Goal: Task Accomplishment & Management: Manage account settings

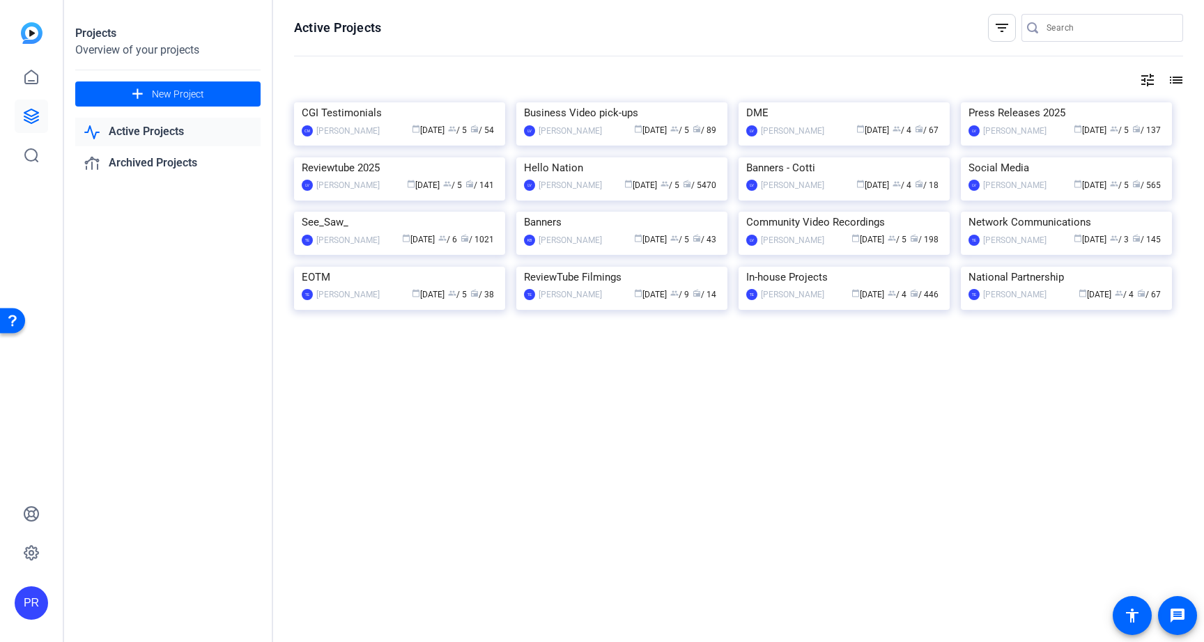
click at [1058, 28] on input "Search" at bounding box center [1108, 28] width 125 height 17
paste input "Medical Weight Loss"
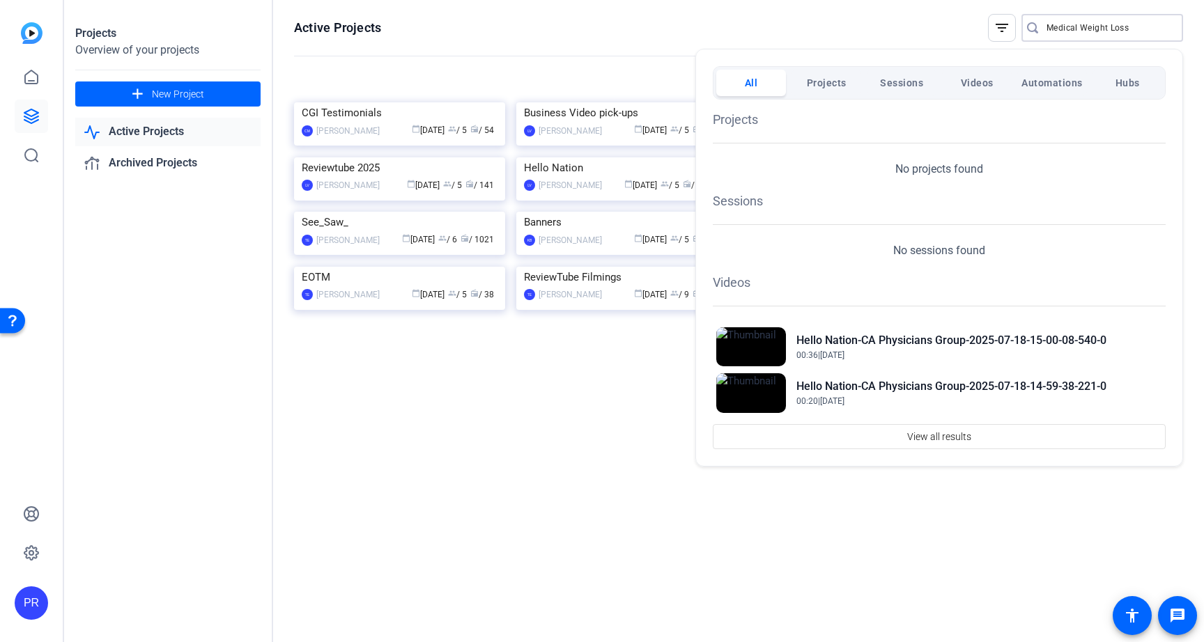
type input "Medical Weight Los"
click at [453, 33] on div at bounding box center [602, 321] width 1204 height 642
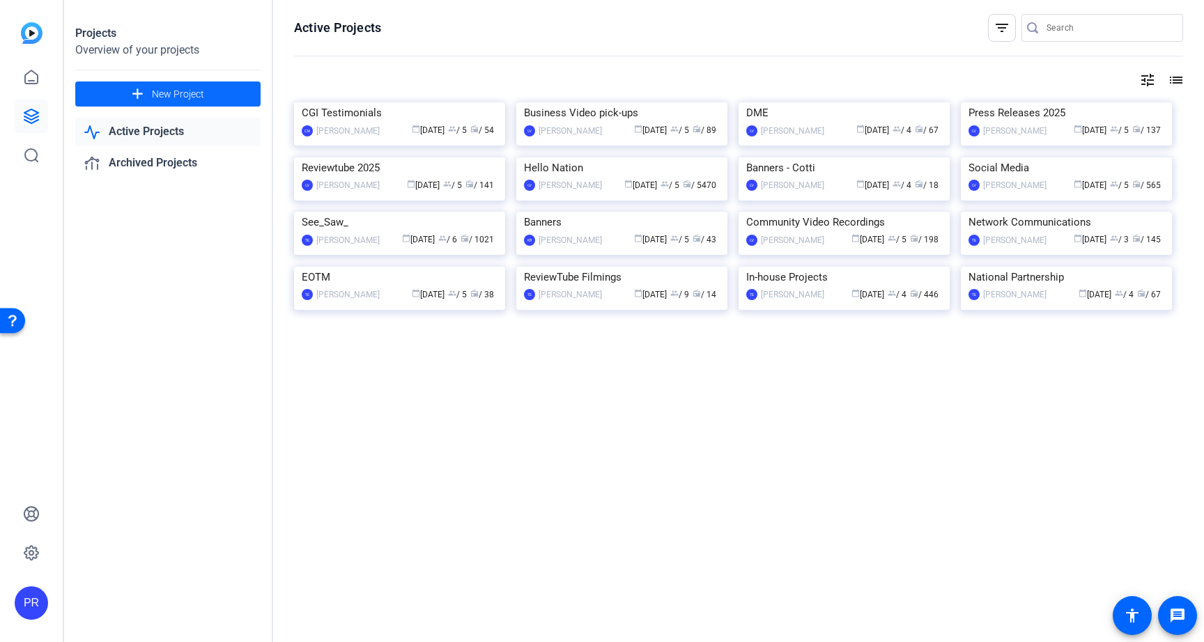
click at [192, 92] on span "New Project" at bounding box center [178, 94] width 52 height 15
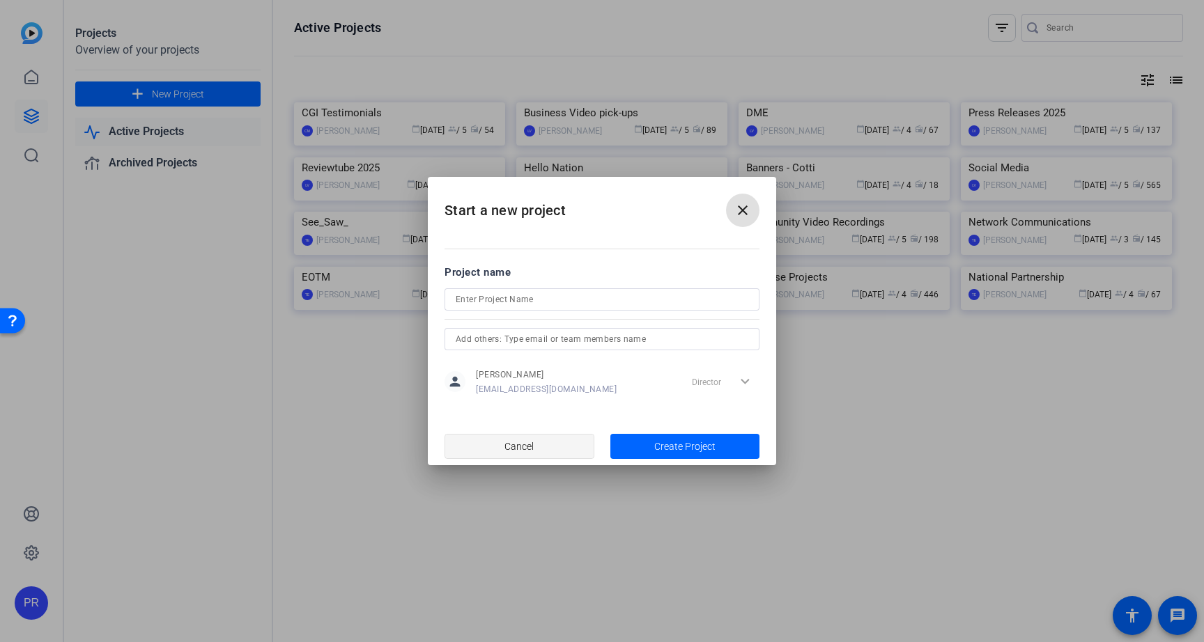
click at [557, 439] on span "button" at bounding box center [519, 446] width 148 height 33
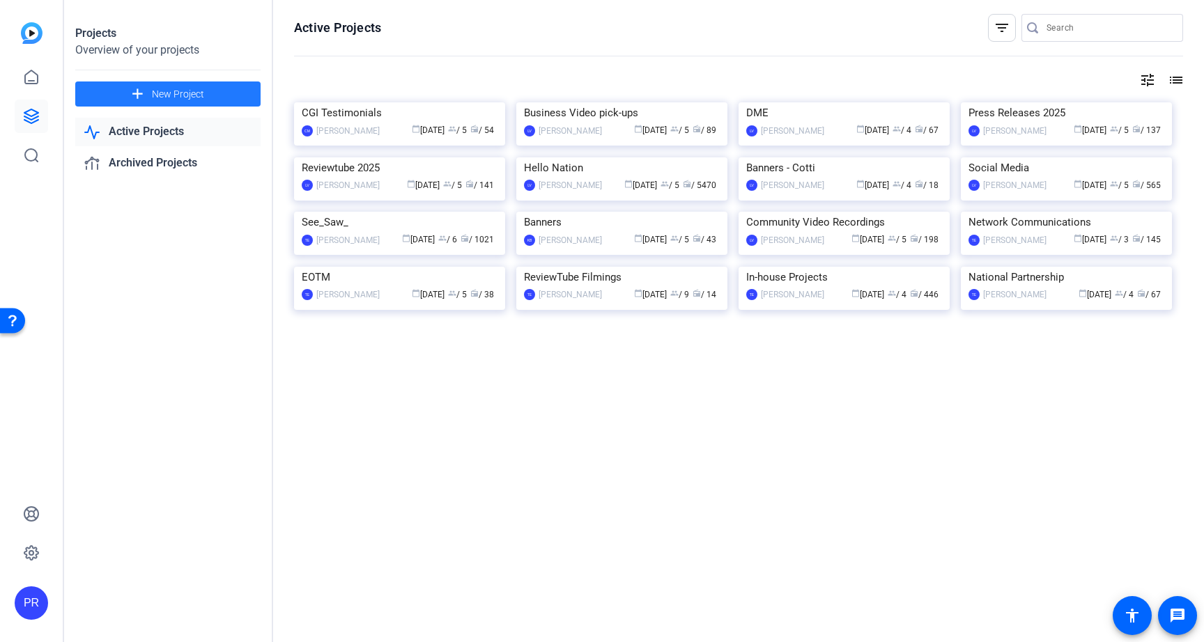
click at [179, 92] on span "New Project" at bounding box center [178, 94] width 52 height 15
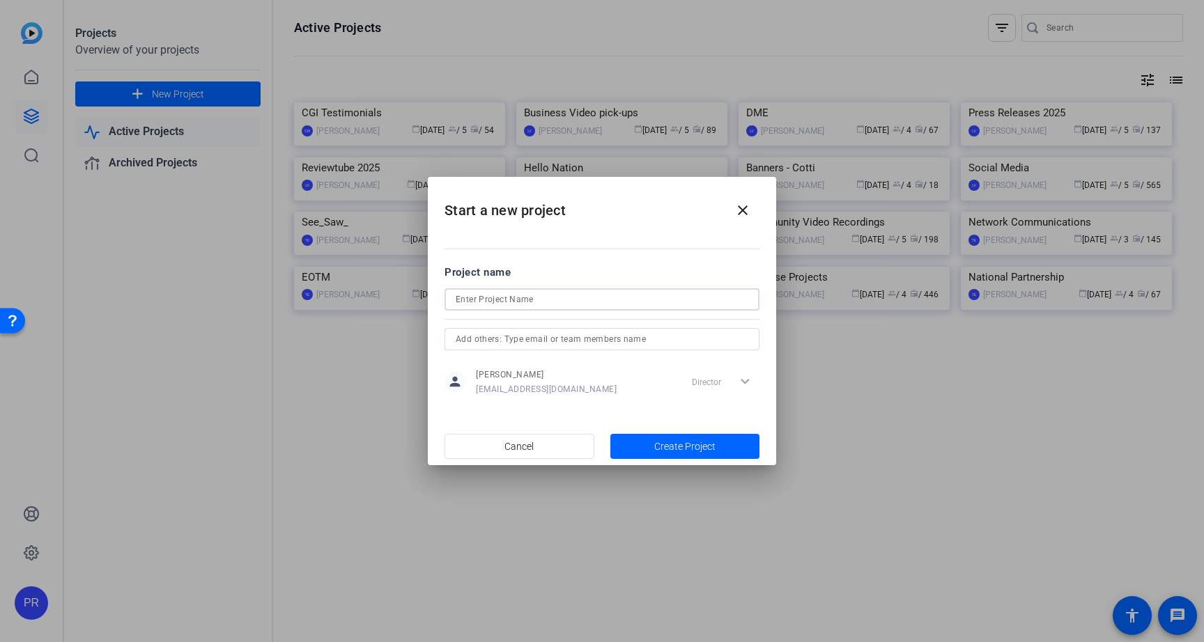
click at [516, 299] on input at bounding box center [602, 299] width 293 height 17
paste input "Medical Weight Loss"
type input "Medical Weight Loss"
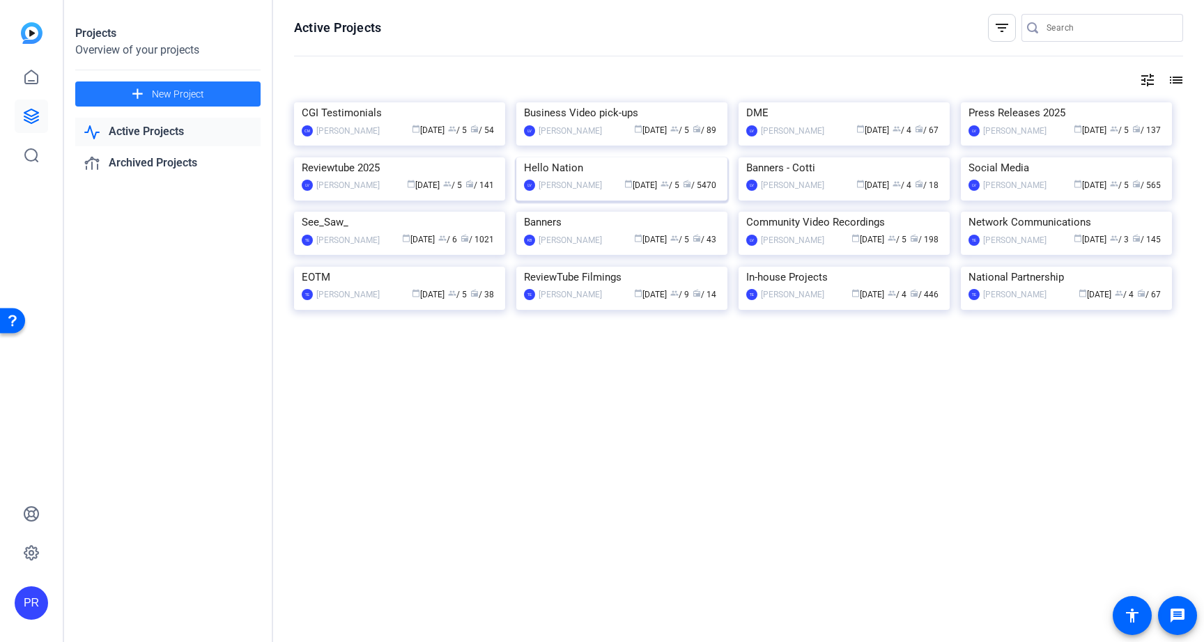
click at [569, 157] on img at bounding box center [621, 157] width 211 height 0
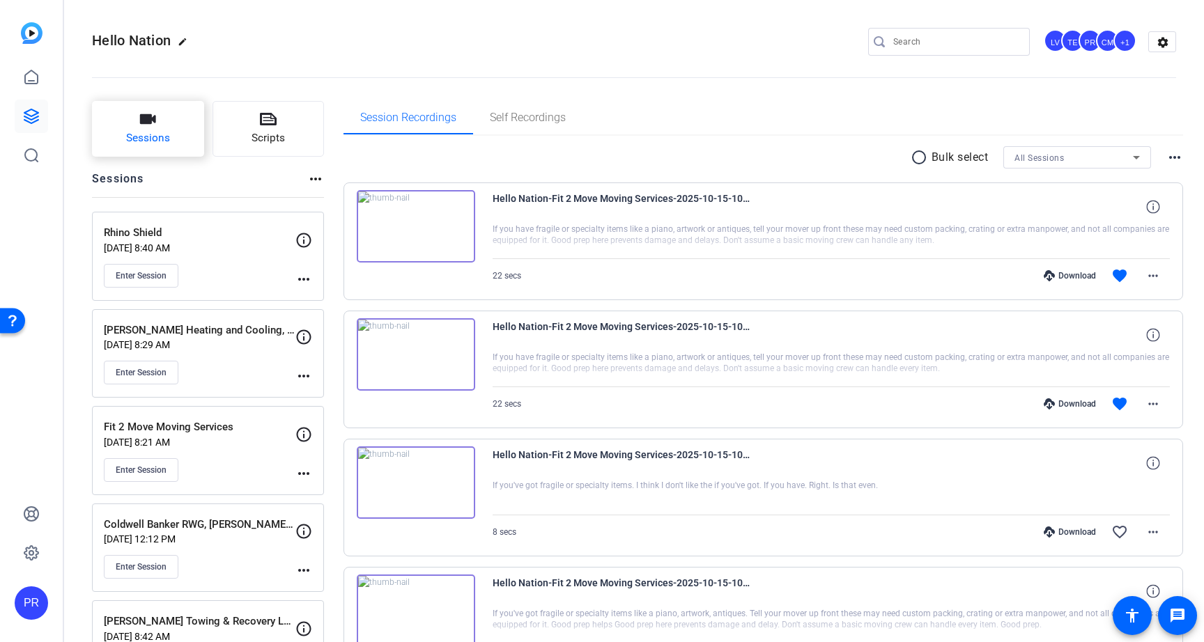
click at [167, 144] on span "Sessions" at bounding box center [148, 138] width 44 height 16
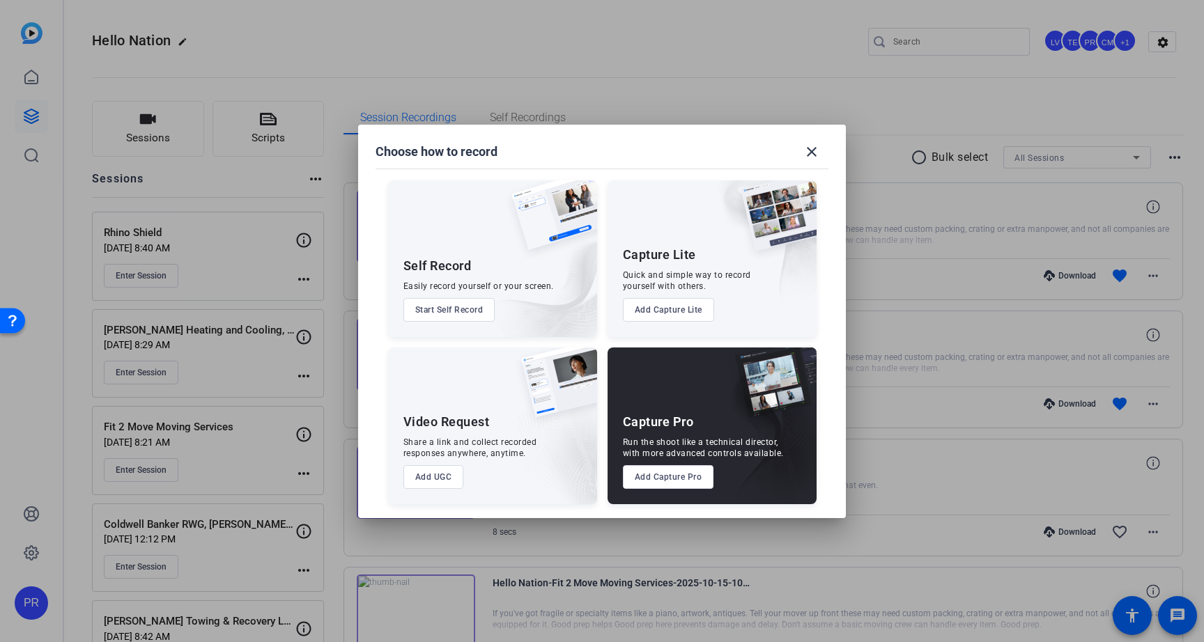
click at [680, 480] on button "Add Capture Pro" at bounding box center [668, 477] width 91 height 24
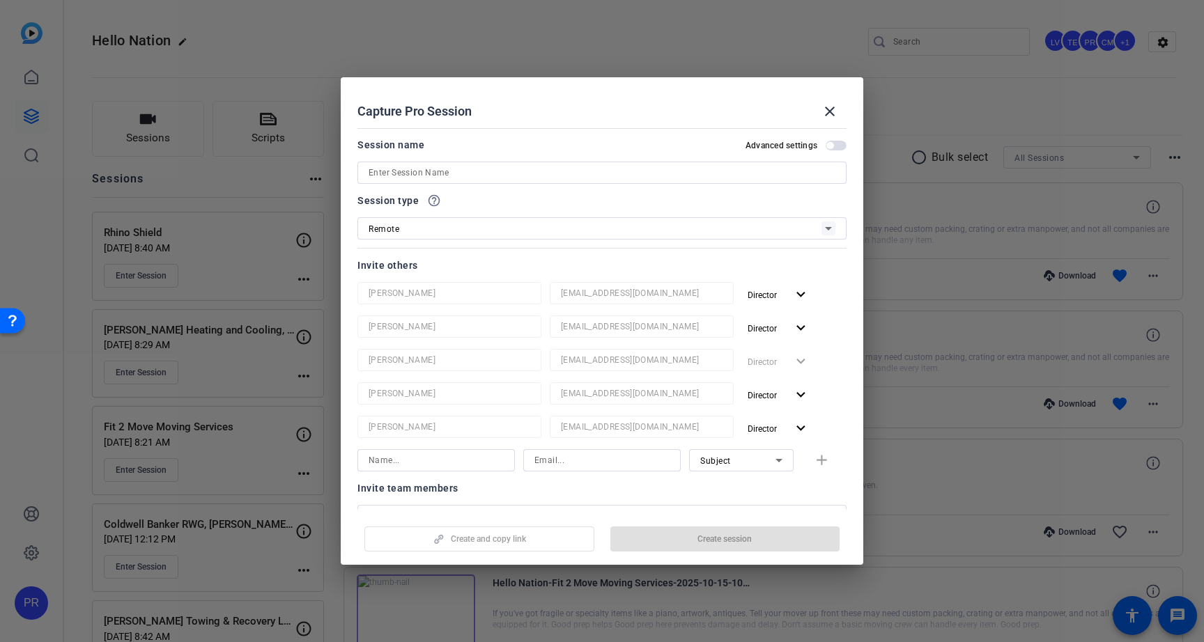
click at [529, 169] on input at bounding box center [601, 172] width 467 height 17
paste input "Medical Weight Loss"
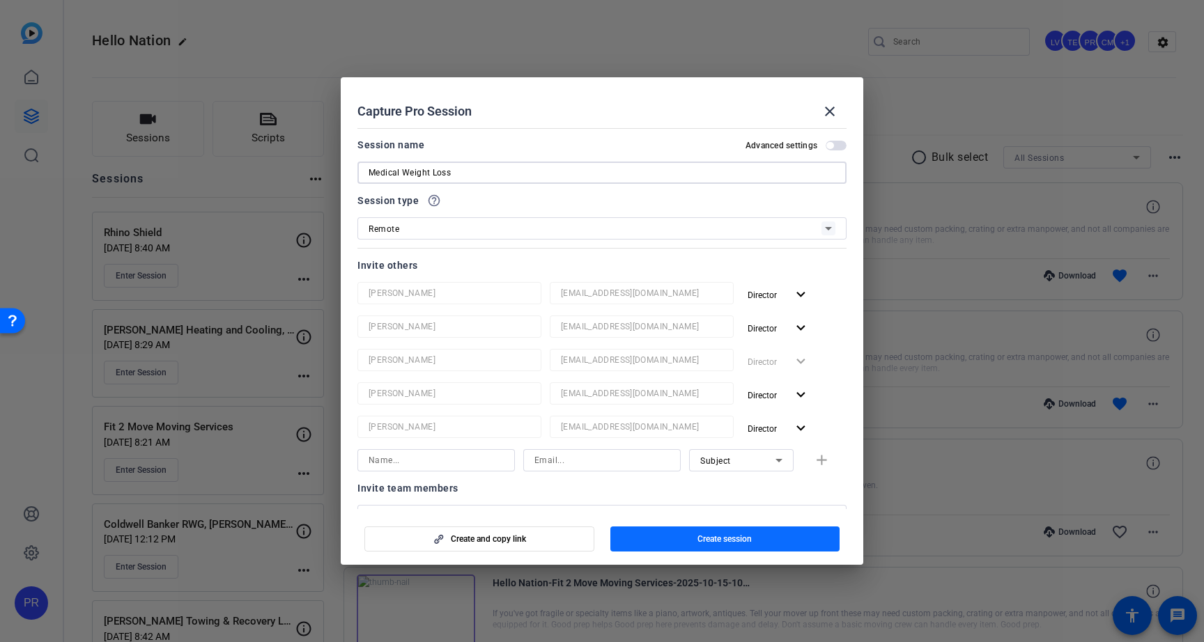
type input "Medical Weight Loss"
click at [729, 532] on span "button" at bounding box center [725, 538] width 230 height 33
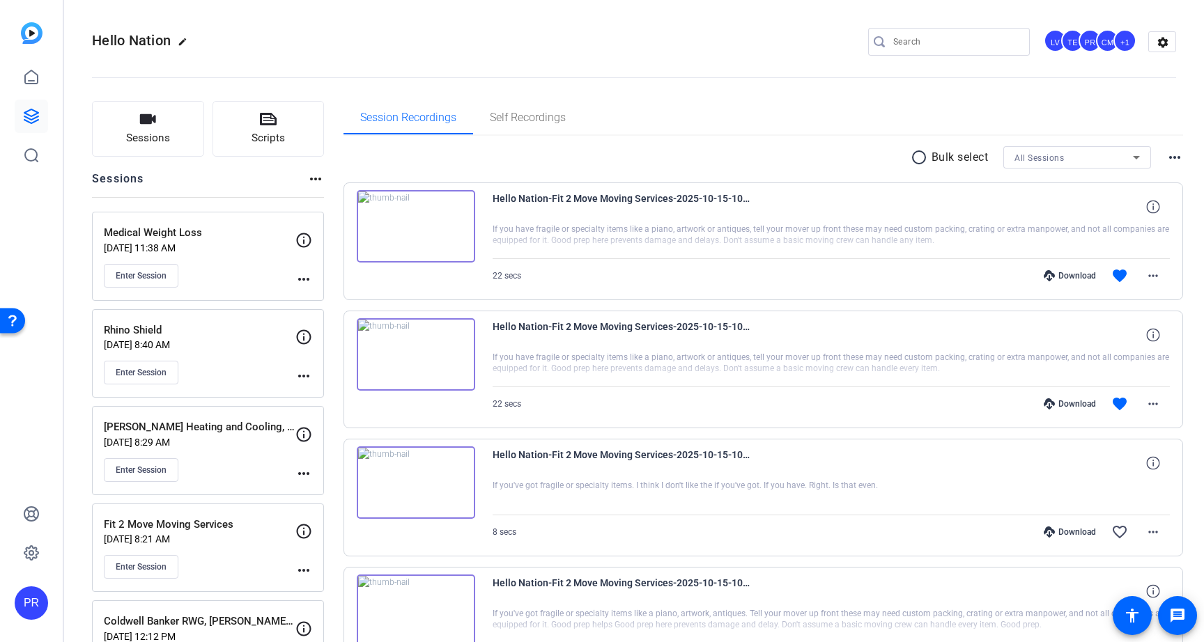
click at [306, 281] on mat-icon "more_horiz" at bounding box center [303, 279] width 17 height 17
click at [315, 305] on span "Edit Session" at bounding box center [337, 299] width 63 height 17
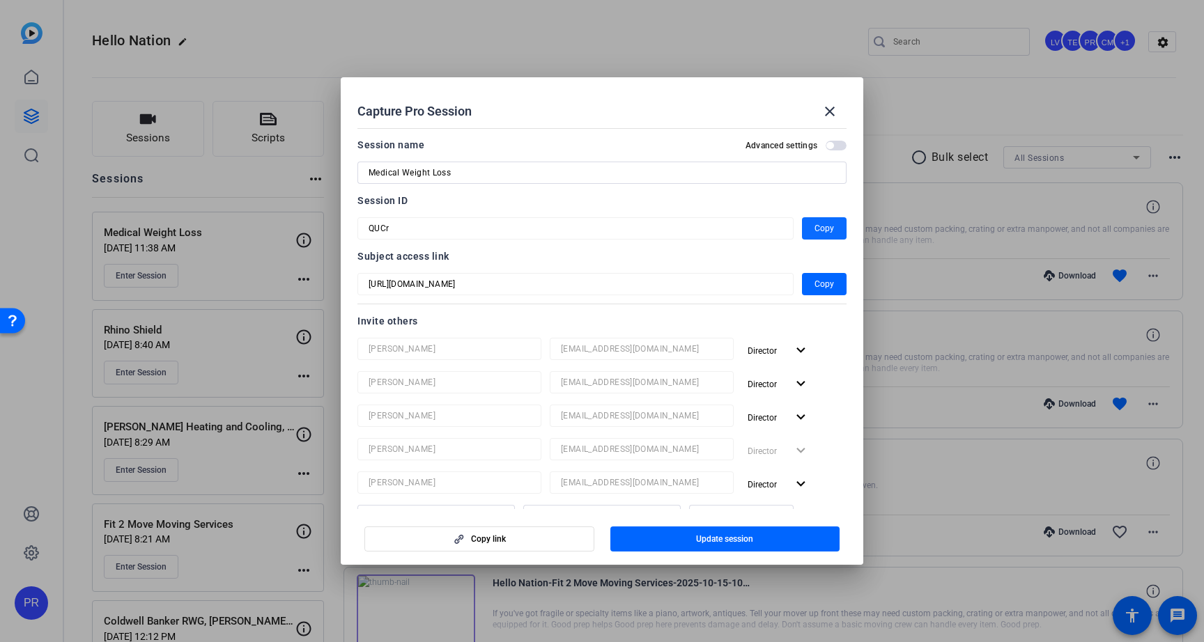
click at [832, 228] on span "Copy" at bounding box center [824, 228] width 20 height 17
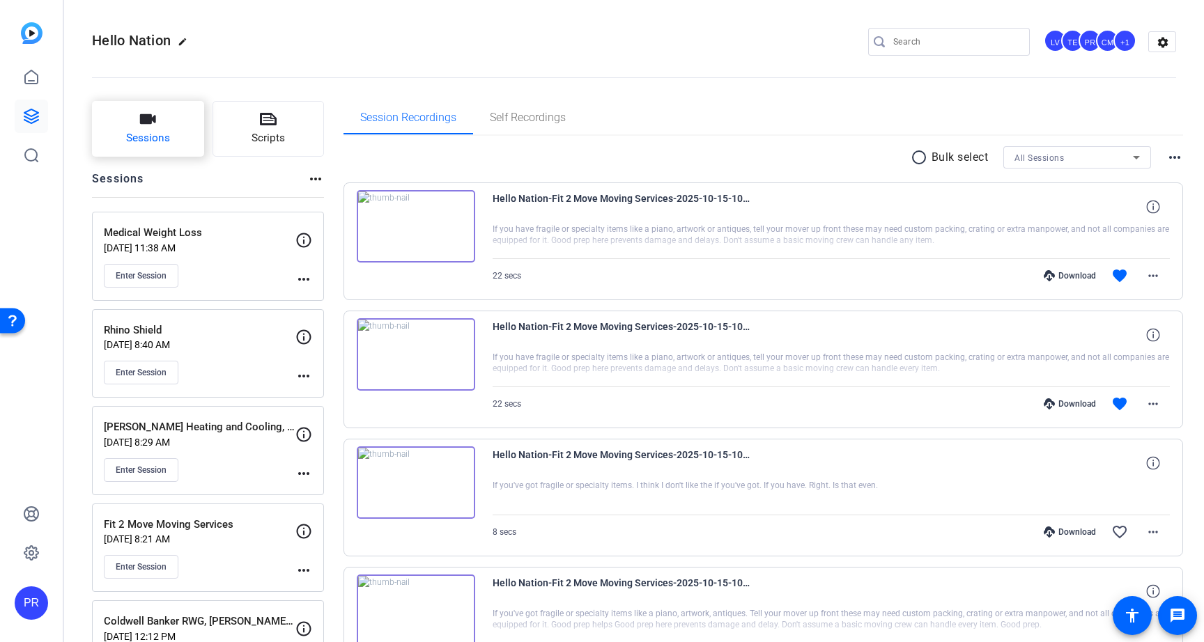
click at [166, 128] on button "Sessions" at bounding box center [148, 129] width 112 height 56
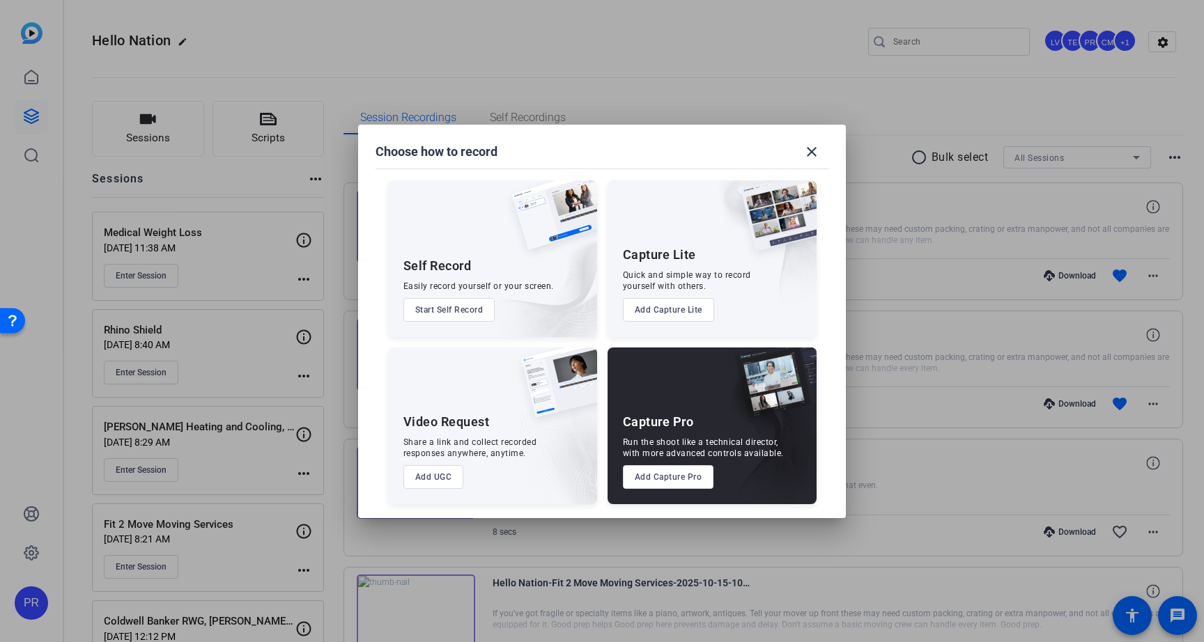
click at [660, 474] on button "Add Capture Pro" at bounding box center [668, 477] width 91 height 24
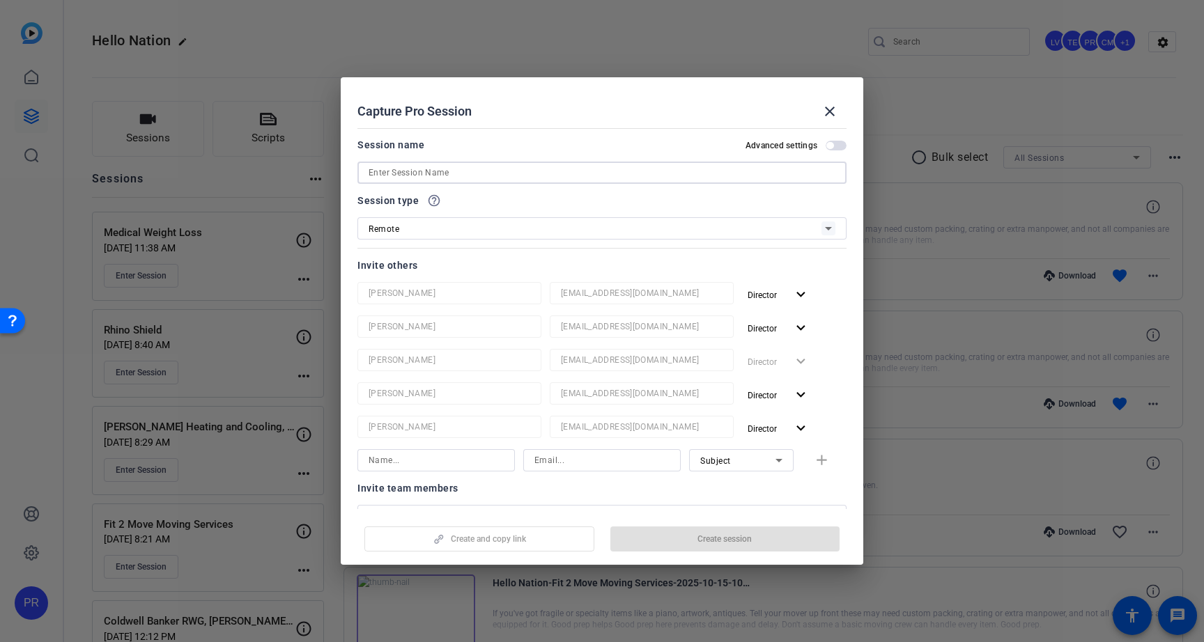
click at [575, 180] on input at bounding box center [601, 172] width 467 height 17
paste input "Northpoint Heating & Air Inc."
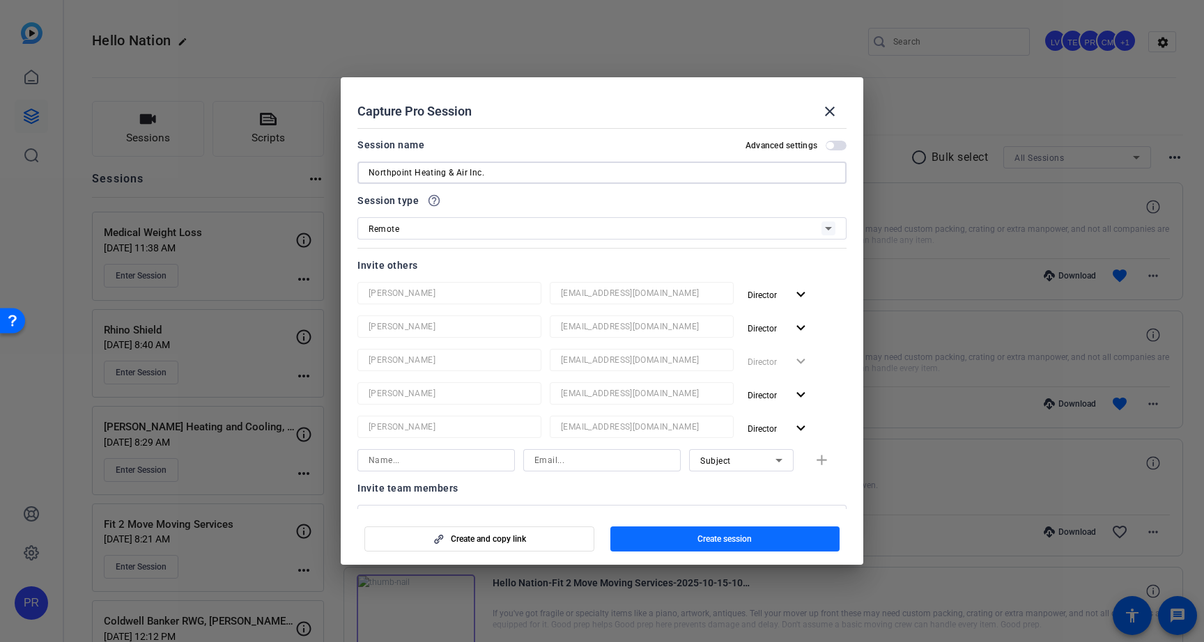
type input "Northpoint Heating & Air Inc."
click at [700, 549] on span "button" at bounding box center [725, 538] width 230 height 33
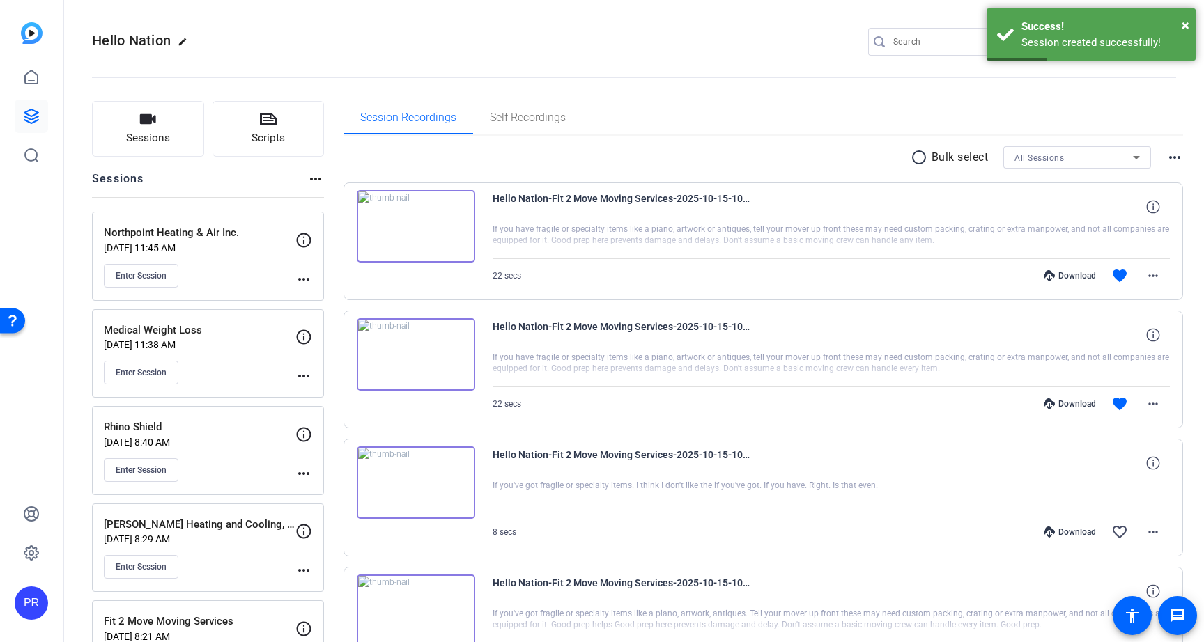
click at [309, 278] on mat-icon "more_horiz" at bounding box center [303, 279] width 17 height 17
click at [320, 296] on span "Edit Session" at bounding box center [337, 299] width 63 height 17
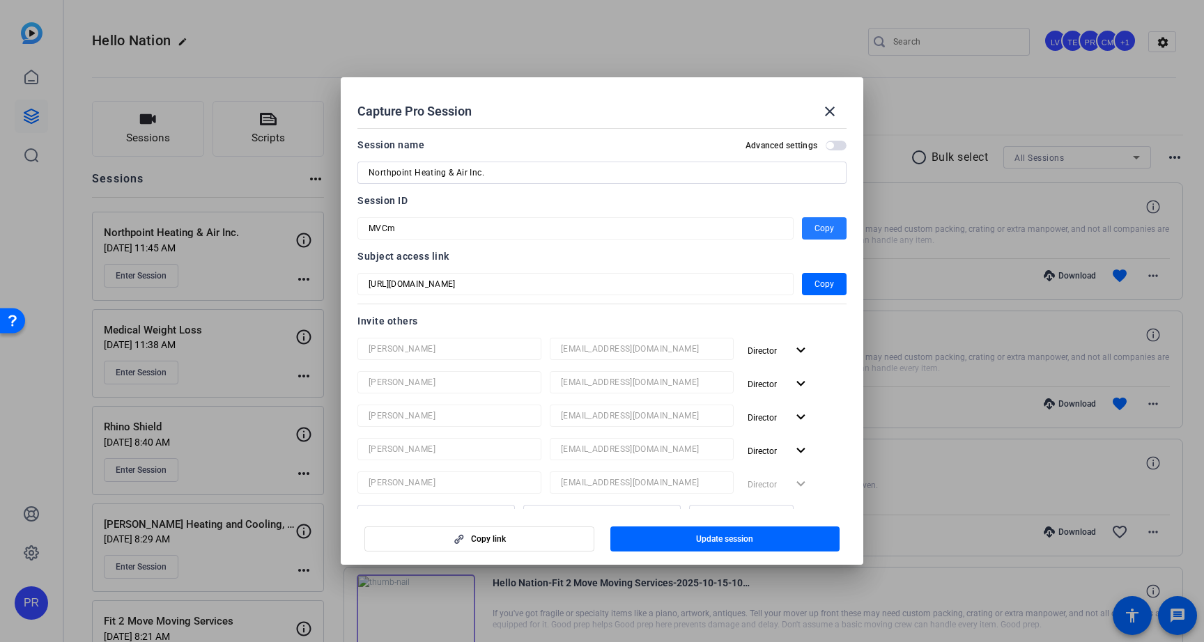
click at [826, 220] on span "Copy" at bounding box center [824, 228] width 20 height 17
